Goal: Task Accomplishment & Management: Use online tool/utility

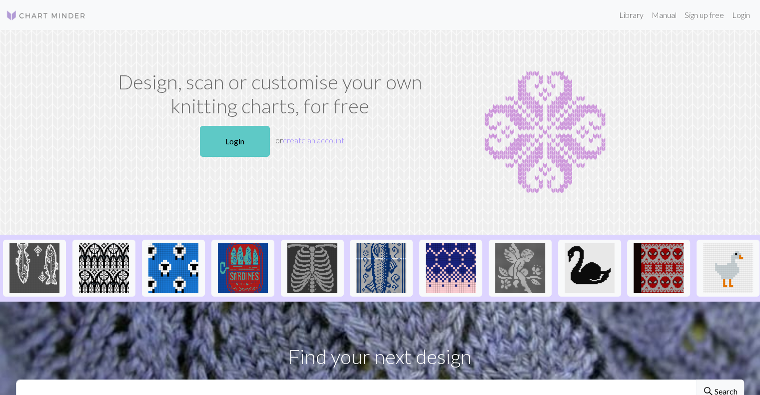
click at [247, 140] on link "Login" at bounding box center [235, 141] width 70 height 31
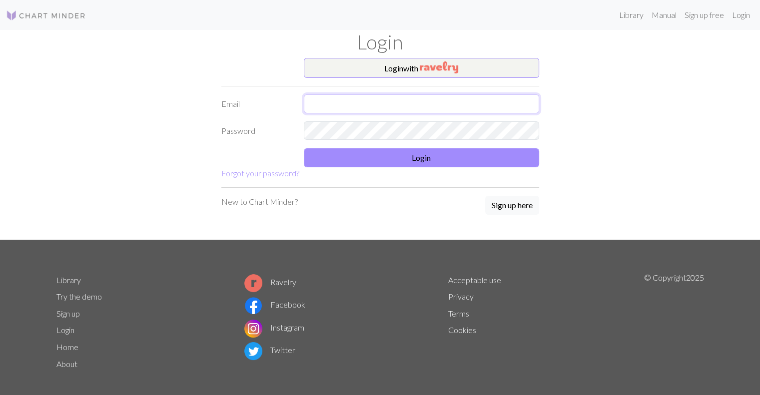
type input "[EMAIL_ADDRESS][DOMAIN_NAME]"
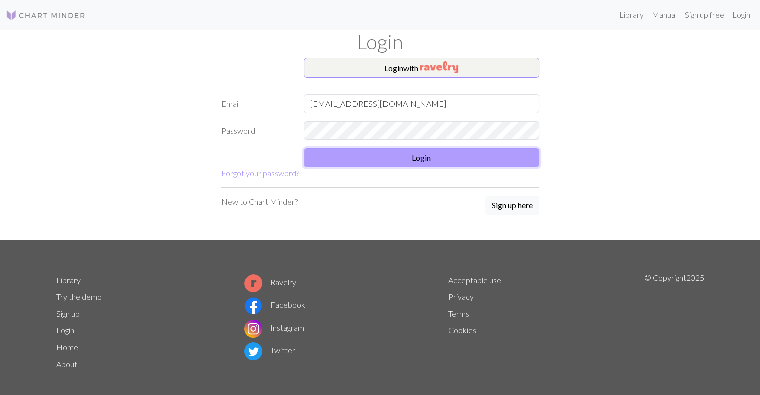
click at [393, 155] on button "Login" at bounding box center [421, 157] width 235 height 19
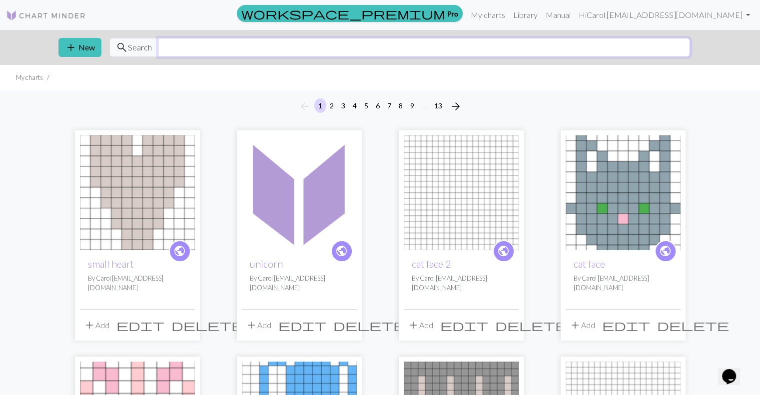
click at [307, 51] on input "text" at bounding box center [424, 47] width 532 height 19
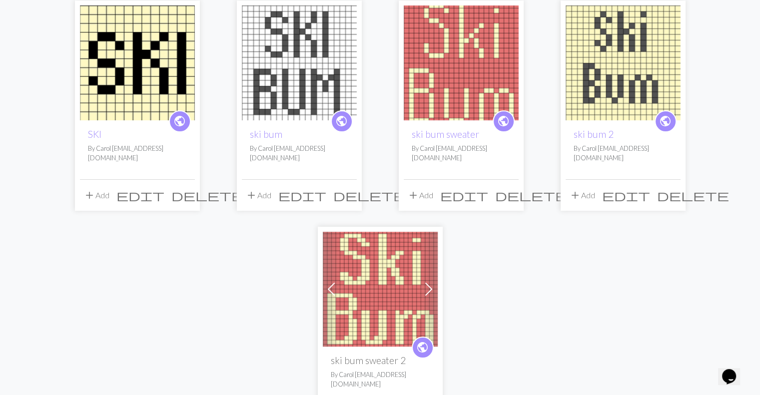
scroll to position [100, 0]
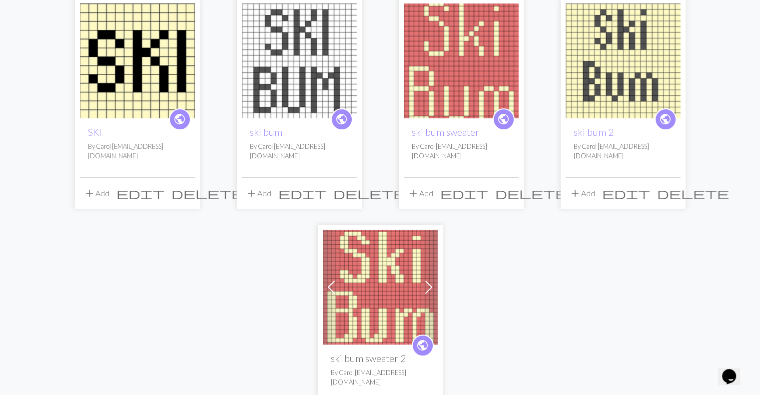
type input "ski b"
click at [395, 249] on img at bounding box center [380, 287] width 115 height 115
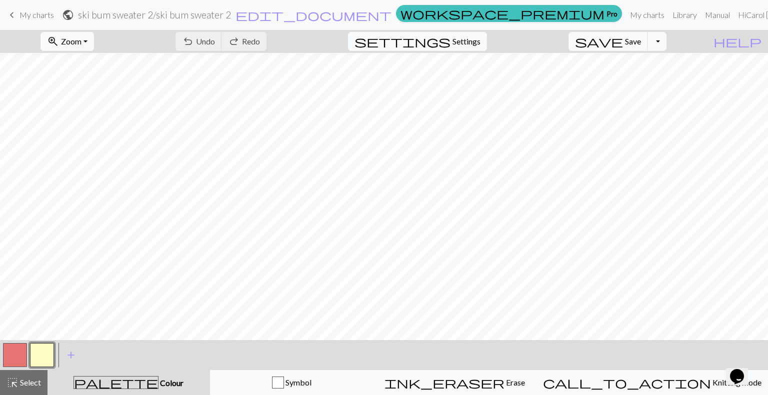
click at [9, 15] on span "keyboard_arrow_left" at bounding box center [12, 15] width 12 height 14
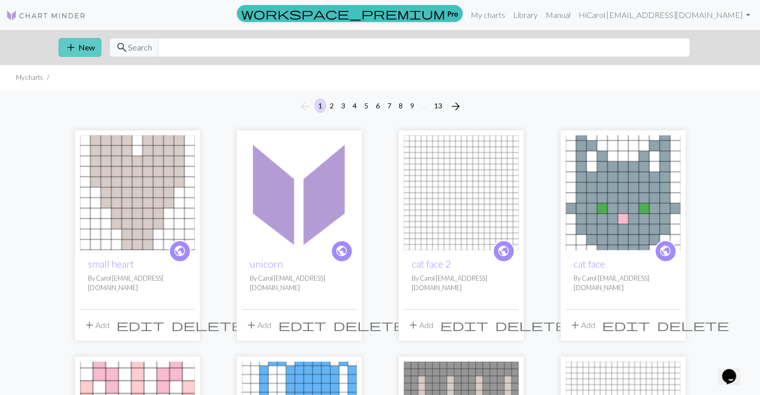
click at [87, 44] on button "add New" at bounding box center [79, 47] width 43 height 19
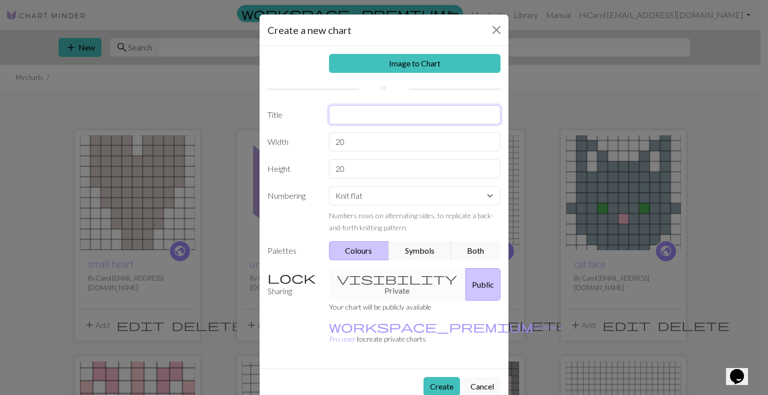
click at [361, 113] on input "text" at bounding box center [415, 114] width 172 height 19
type input "Boo Sweater"
click at [444, 377] on button "Create" at bounding box center [441, 386] width 36 height 19
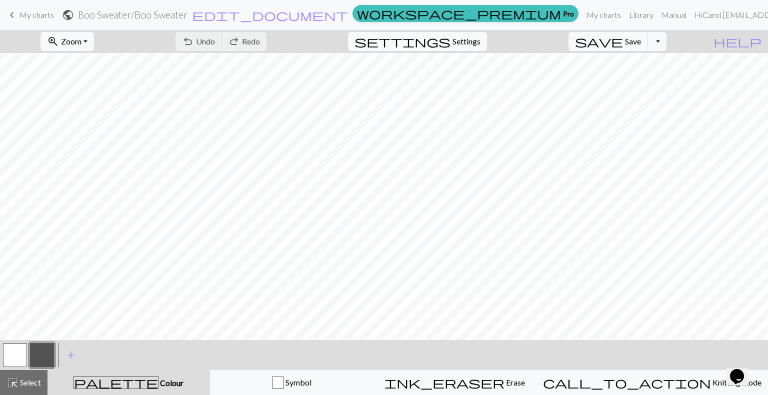
click at [48, 354] on button "button" at bounding box center [42, 355] width 24 height 24
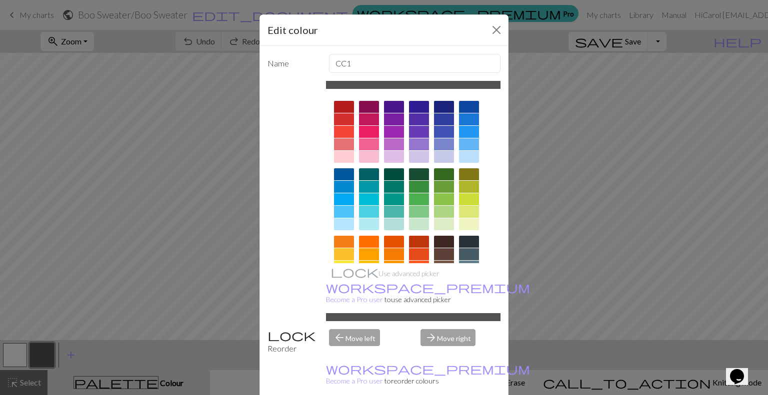
click at [461, 255] on div at bounding box center [469, 254] width 20 height 12
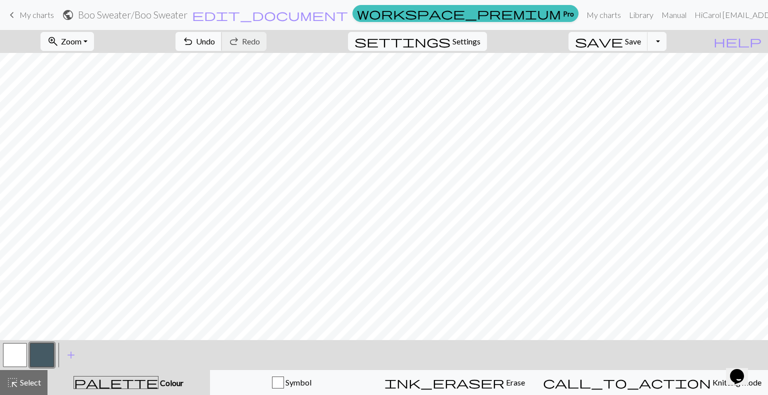
click at [215, 43] on span "Undo" at bounding box center [205, 40] width 19 height 9
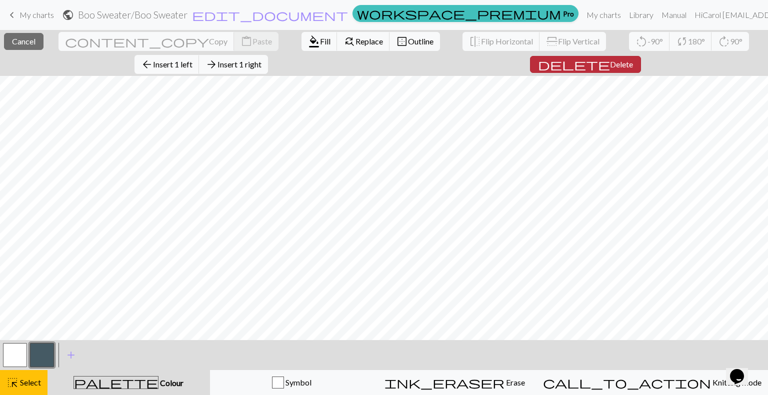
click at [530, 56] on button "delete Delete" at bounding box center [585, 64] width 111 height 17
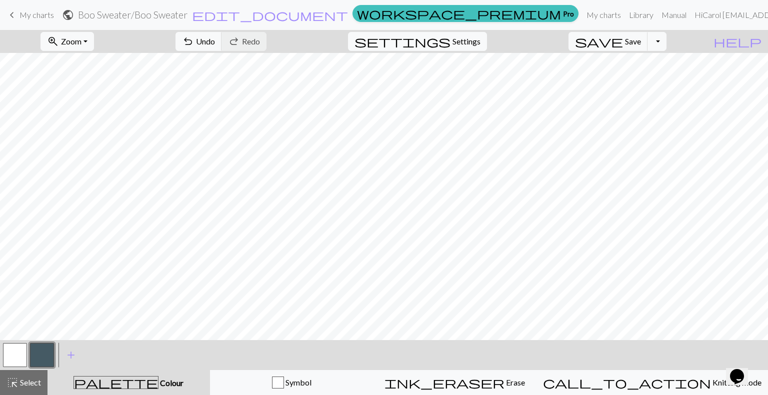
click at [9, 351] on button "button" at bounding box center [15, 355] width 24 height 24
click at [44, 350] on button "button" at bounding box center [42, 355] width 24 height 24
click at [18, 349] on button "button" at bounding box center [15, 355] width 24 height 24
drag, startPoint x: 43, startPoint y: 351, endPoint x: 44, endPoint y: 345, distance: 6.1
click at [43, 350] on button "button" at bounding box center [42, 355] width 24 height 24
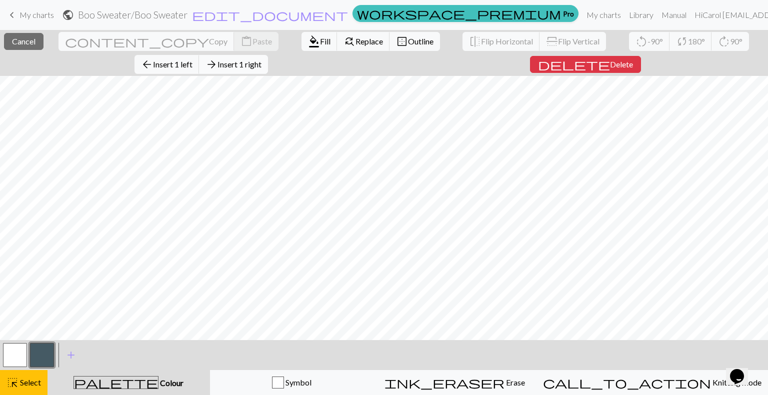
click at [261, 59] on span "Insert 1 right" at bounding box center [239, 63] width 44 height 9
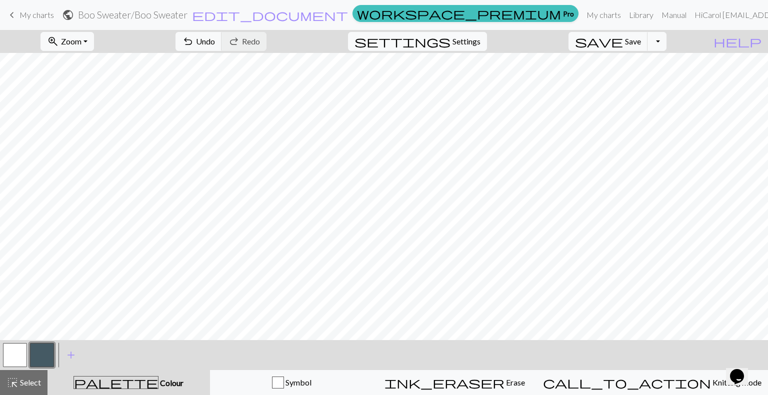
click at [48, 353] on button "button" at bounding box center [42, 355] width 24 height 24
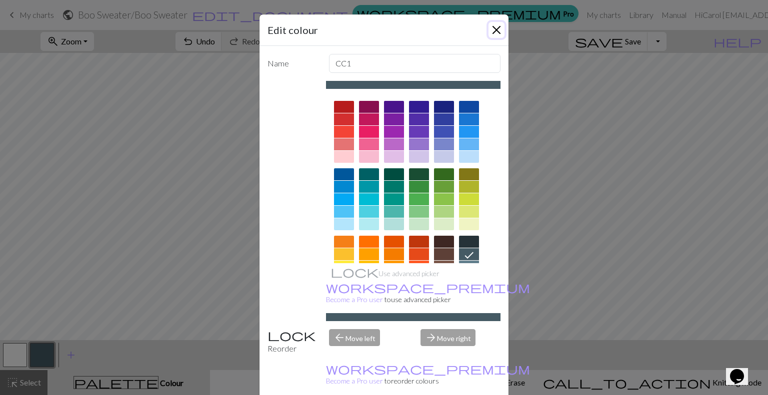
click at [496, 27] on button "Close" at bounding box center [496, 30] width 16 height 16
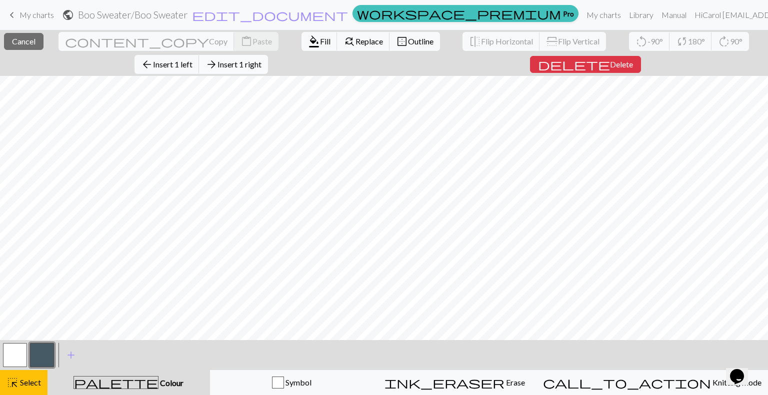
click at [268, 55] on button "arrow_forward Insert 1 right" at bounding box center [233, 64] width 69 height 19
click at [261, 59] on span "Insert 1 right" at bounding box center [239, 63] width 44 height 9
click at [610, 59] on span "Delete" at bounding box center [621, 63] width 23 height 9
click at [610, 60] on span "Delete" at bounding box center [621, 63] width 23 height 9
click at [613, 62] on span "Delete" at bounding box center [624, 63] width 23 height 9
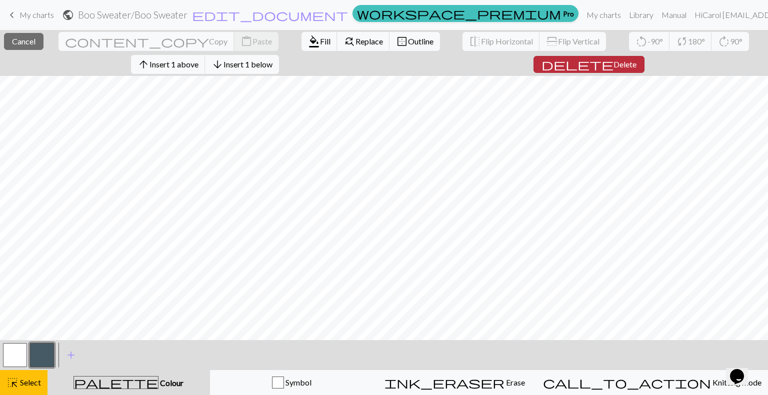
click at [613, 61] on span "Delete" at bounding box center [624, 63] width 23 height 9
click at [617, 60] on span "Delete" at bounding box center [624, 63] width 23 height 9
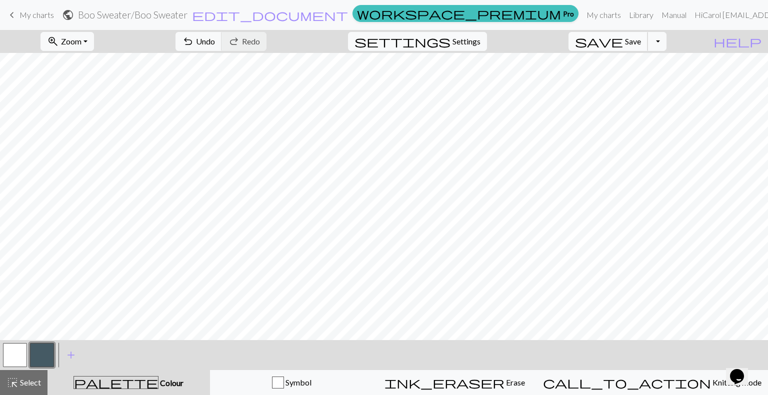
click at [641, 42] on span "Save" at bounding box center [633, 40] width 16 height 9
click at [35, 357] on button "button" at bounding box center [42, 355] width 24 height 24
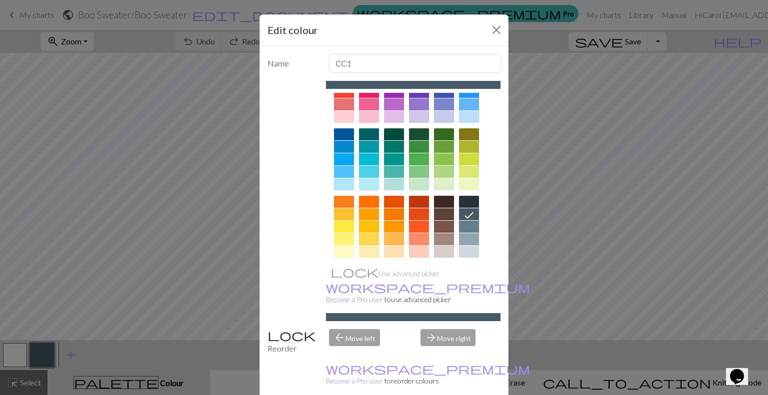
scroll to position [50, 0]
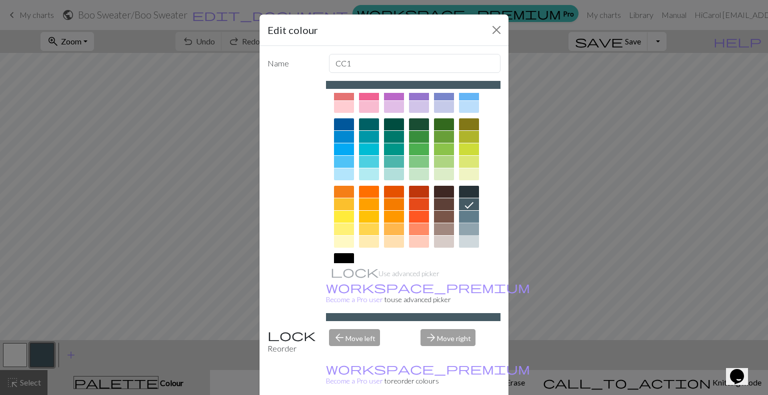
click at [465, 229] on div at bounding box center [469, 229] width 20 height 12
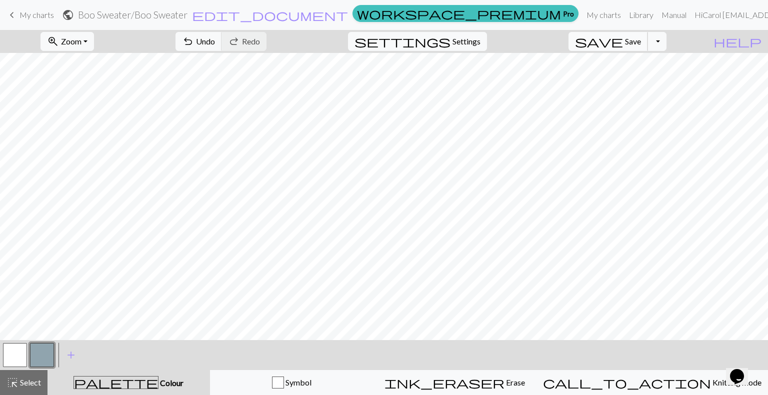
click at [641, 38] on span "Save" at bounding box center [633, 40] width 16 height 9
click at [666, 43] on button "Toggle Dropdown" at bounding box center [656, 41] width 19 height 19
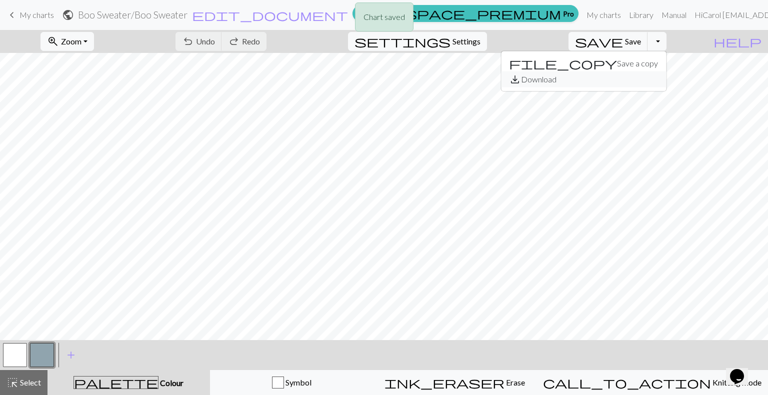
click at [652, 78] on button "save_alt Download" at bounding box center [583, 79] width 165 height 16
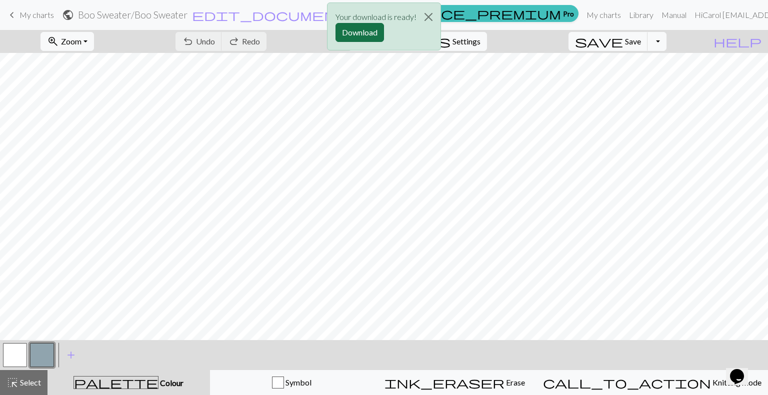
click at [368, 31] on button "Download" at bounding box center [359, 32] width 48 height 19
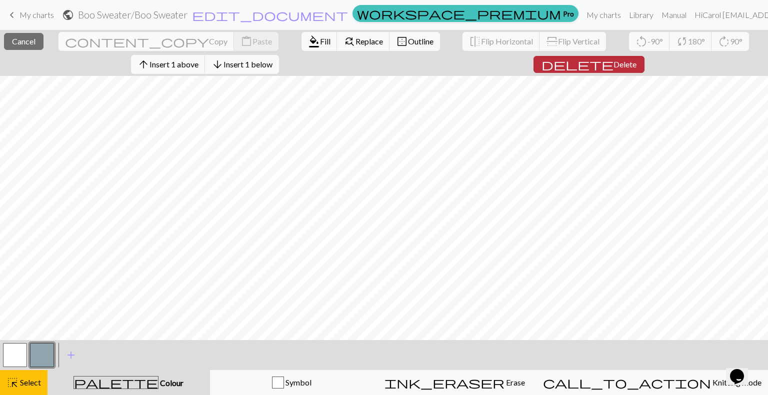
click at [618, 65] on span "Delete" at bounding box center [624, 63] width 23 height 9
click at [617, 63] on span "Delete" at bounding box center [624, 63] width 23 height 9
click at [610, 60] on span "Delete" at bounding box center [621, 63] width 23 height 9
click at [610, 61] on span "Delete" at bounding box center [621, 63] width 23 height 9
click at [610, 62] on span "Delete" at bounding box center [621, 63] width 23 height 9
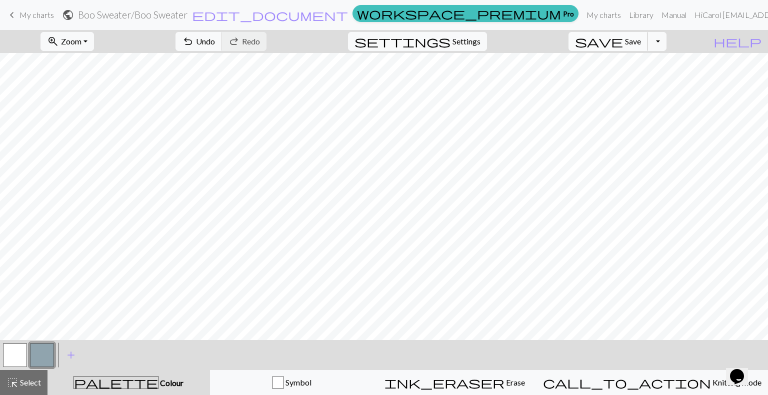
click at [648, 47] on button "save Save Save" at bounding box center [607, 41] width 79 height 19
click at [666, 43] on button "Toggle Dropdown" at bounding box center [656, 41] width 19 height 19
click at [649, 77] on button "save_alt Download" at bounding box center [583, 79] width 165 height 16
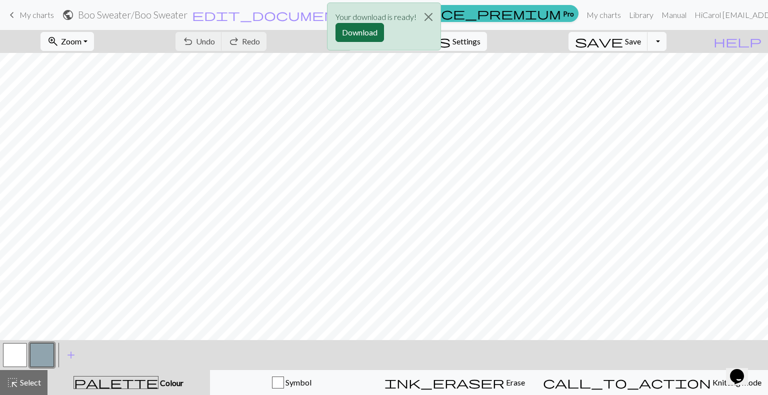
click at [364, 33] on button "Download" at bounding box center [359, 32] width 48 height 19
